Goal: Task Accomplishment & Management: Manage account settings

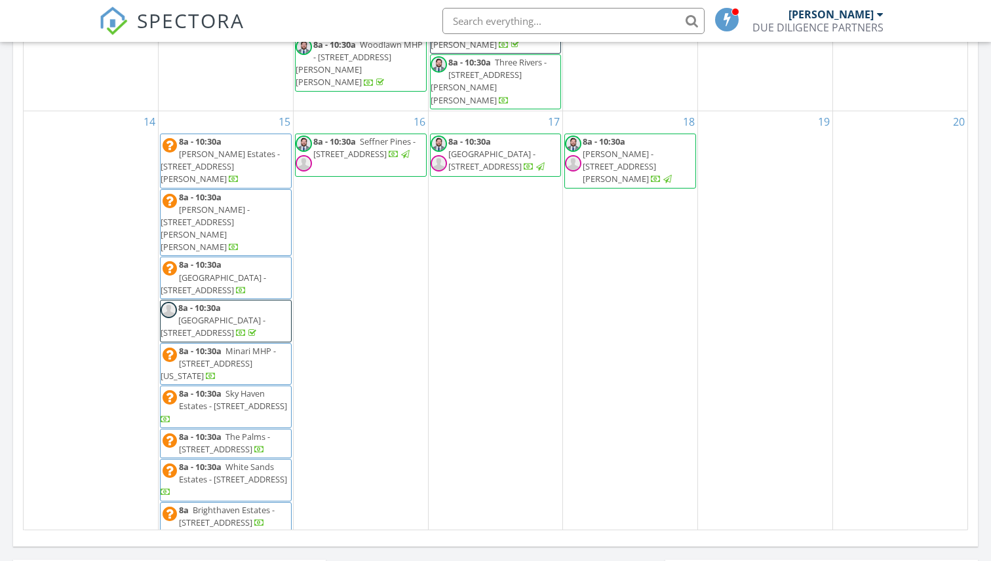
scroll to position [202, 0]
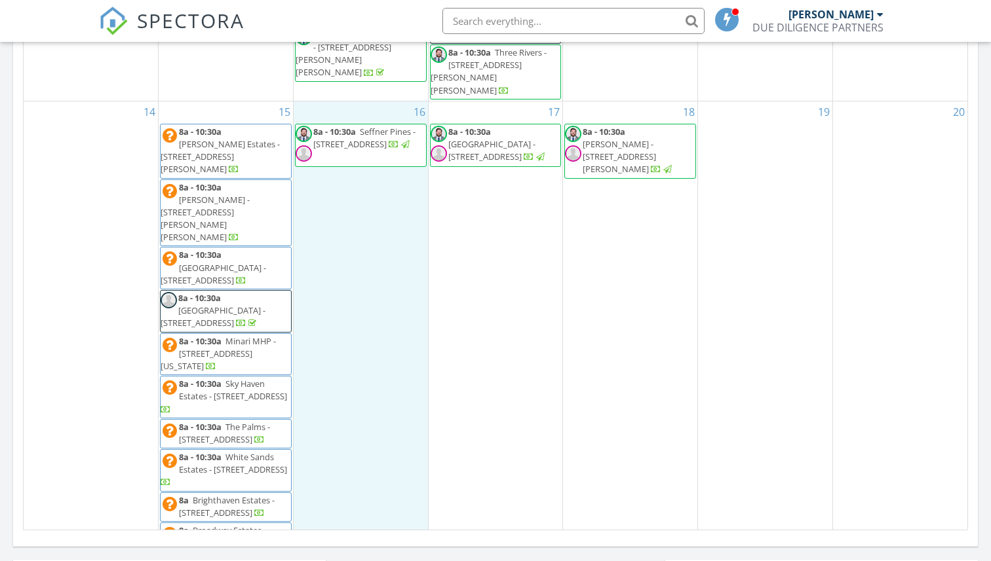
click at [428, 284] on td "17 8a - 10:30a [GEOGRAPHIC_DATA] - [STREET_ADDRESS]" at bounding box center [495, 422] width 135 height 643
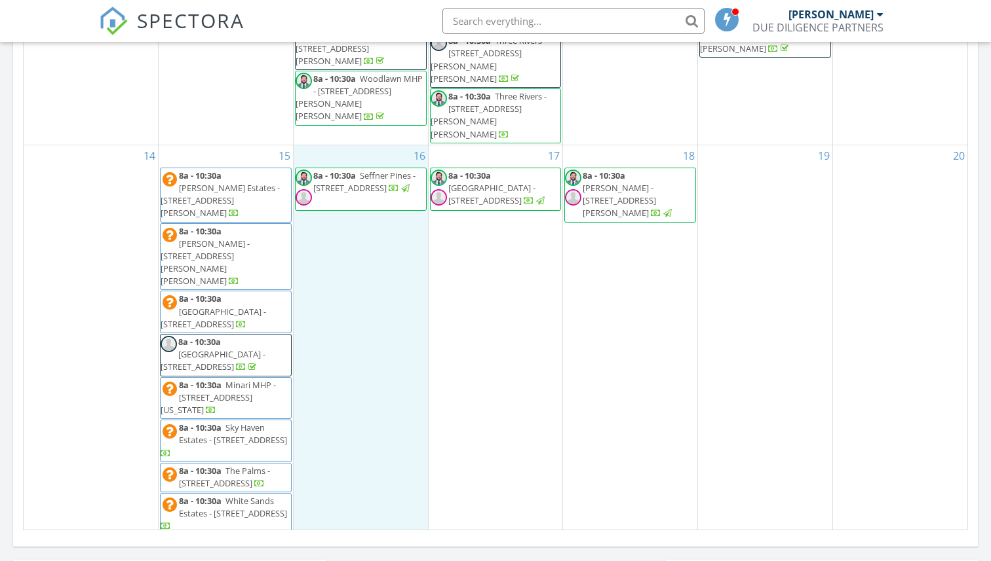
scroll to position [154, 0]
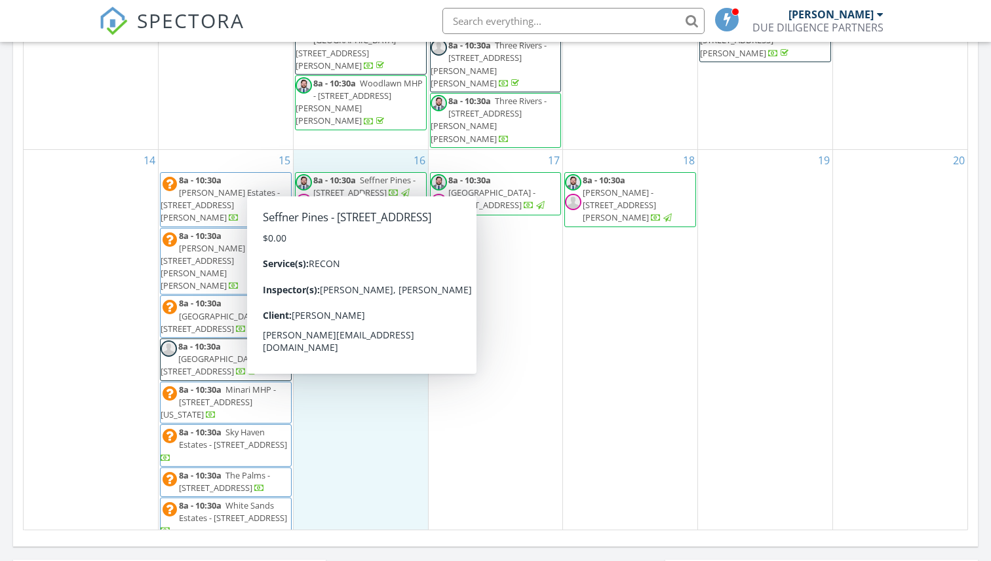
click at [708, 349] on div "19" at bounding box center [765, 471] width 134 height 642
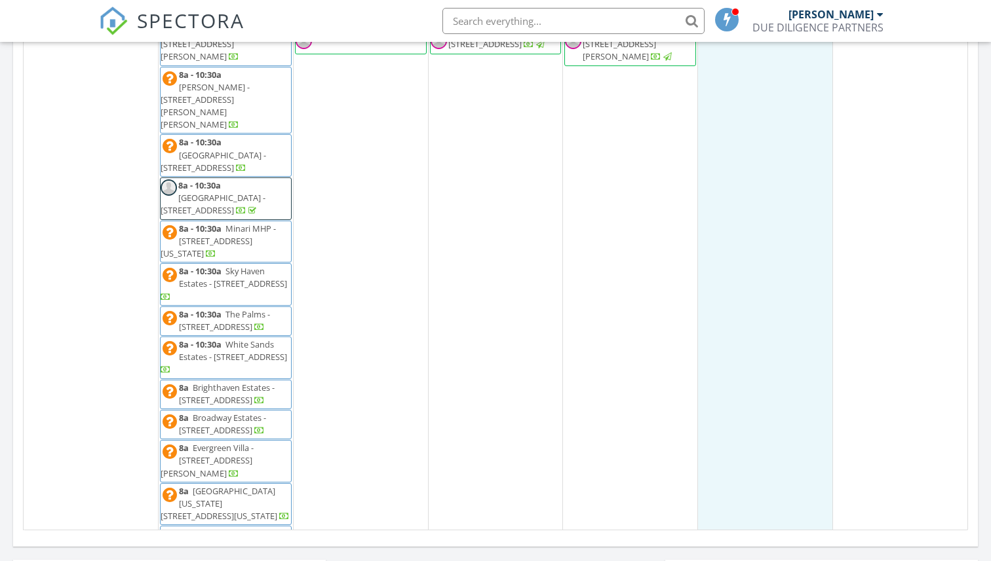
scroll to position [349, 0]
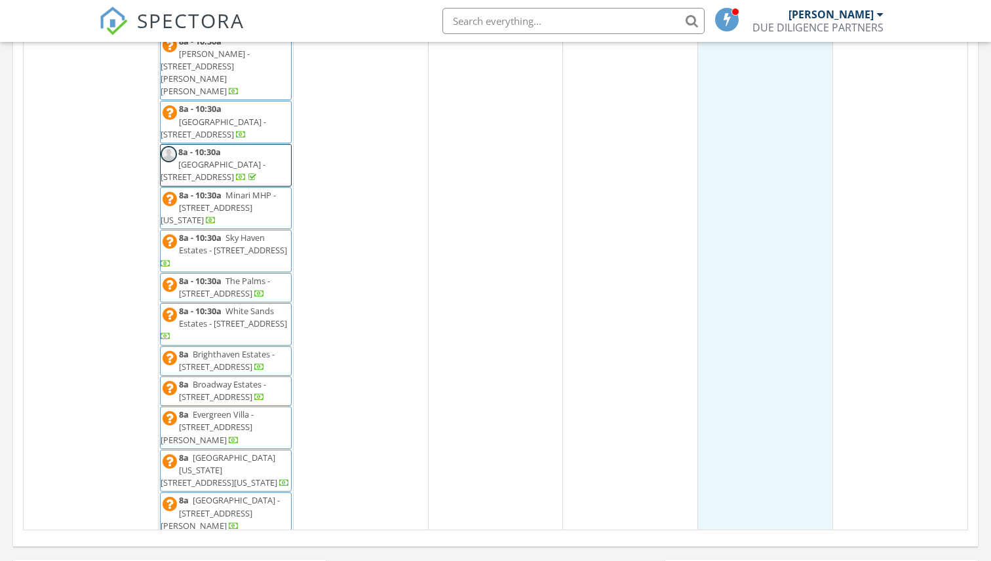
click at [272, 275] on span "8a - 10:30a The Palms - [STREET_ADDRESS]" at bounding box center [226, 288] width 130 height 26
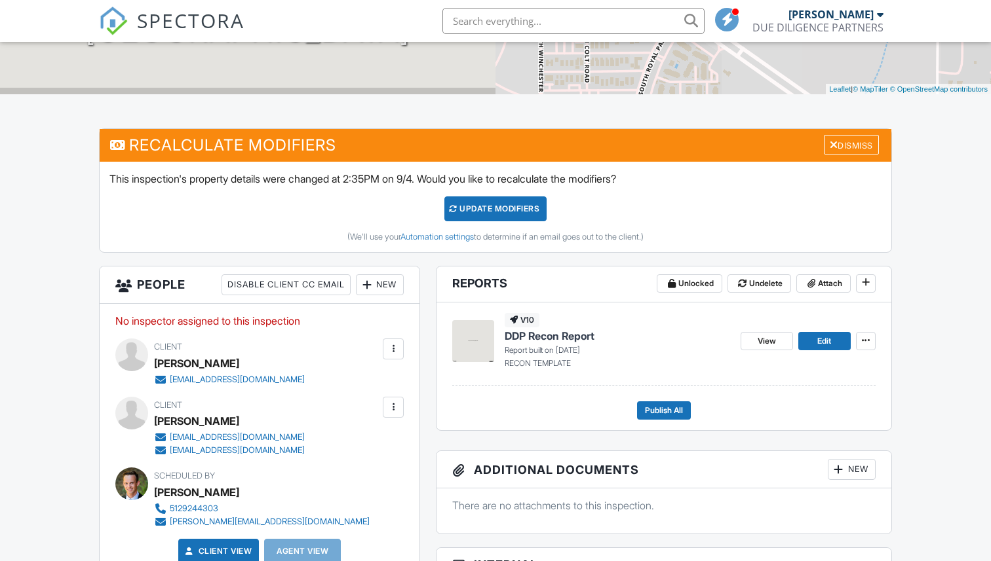
scroll to position [259, 0]
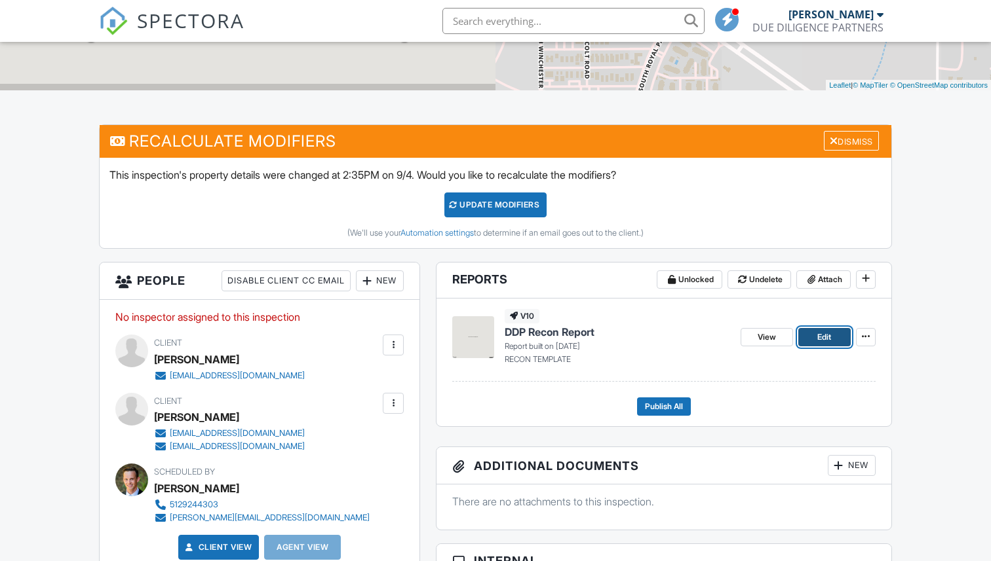
click at [817, 334] on span "Edit" at bounding box center [824, 337] width 14 height 13
